Goal: Information Seeking & Learning: Learn about a topic

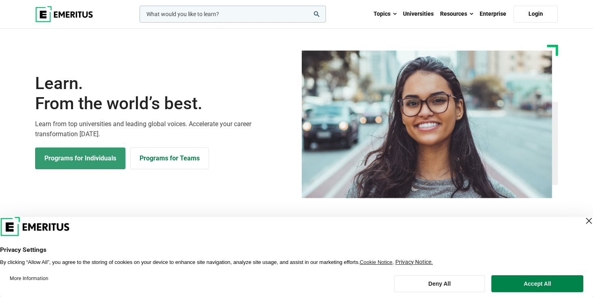
click at [105, 154] on link "Programs for Individuals" at bounding box center [80, 159] width 90 height 22
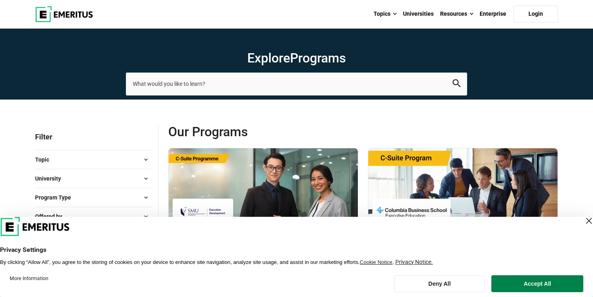
click at [584, 222] on div "Close Layer" at bounding box center [589, 221] width 11 height 11
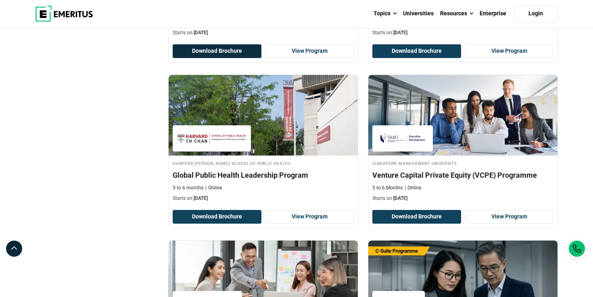
scroll to position [587, 0]
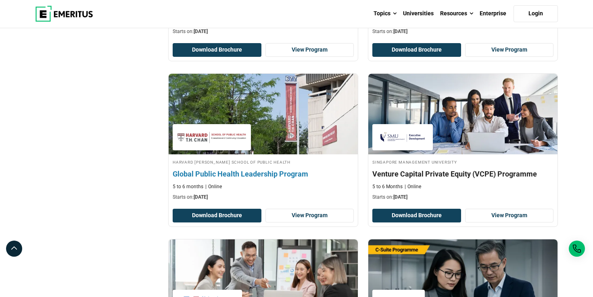
click at [239, 174] on h4 "Global Public Health Leadership Program" at bounding box center [263, 174] width 181 height 10
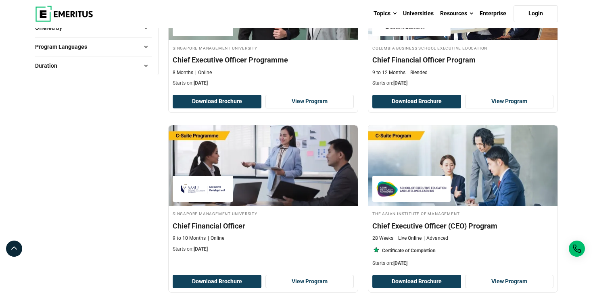
scroll to position [190, 0]
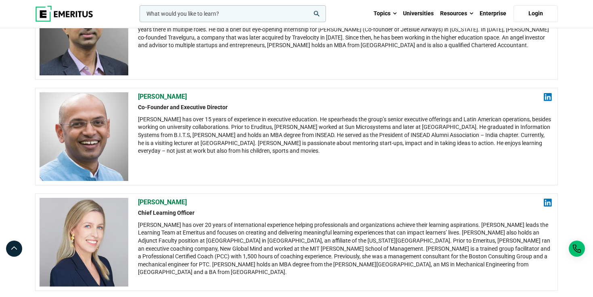
scroll to position [324, 0]
